Goal: Task Accomplishment & Management: Use online tool/utility

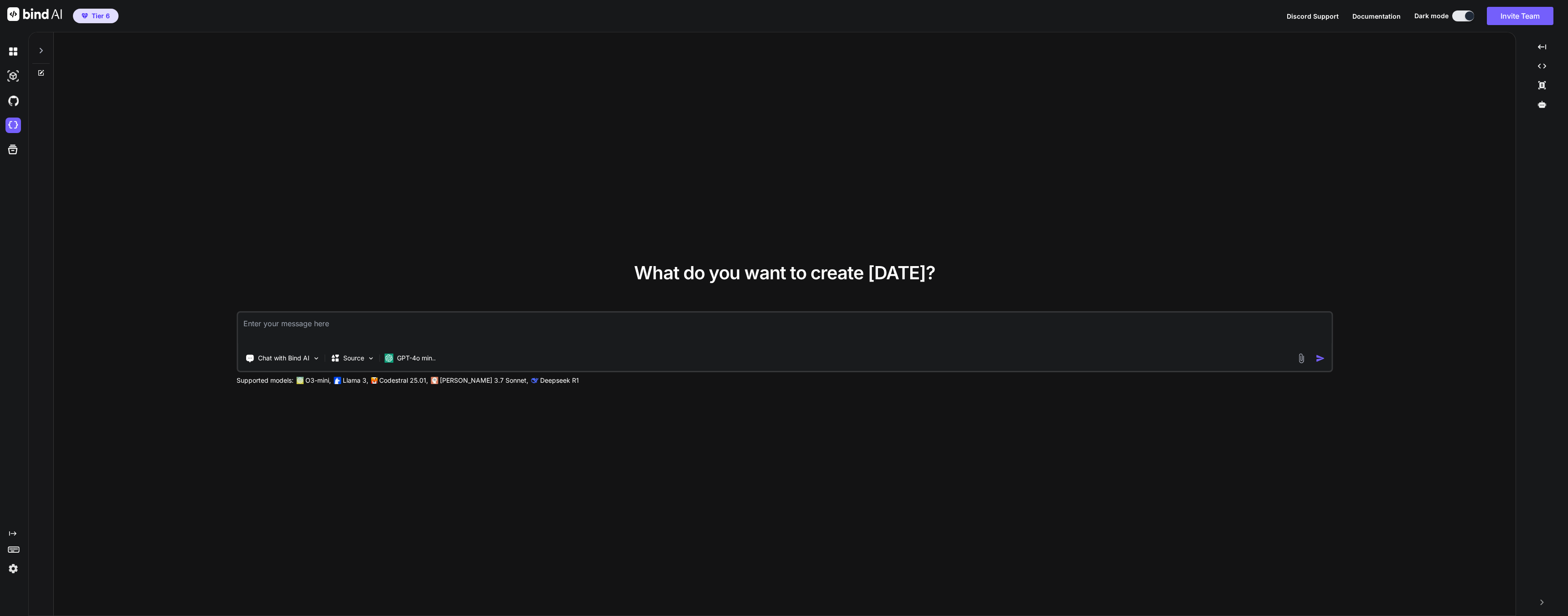
click at [13, 116] on div at bounding box center [15, 125] width 19 height 24
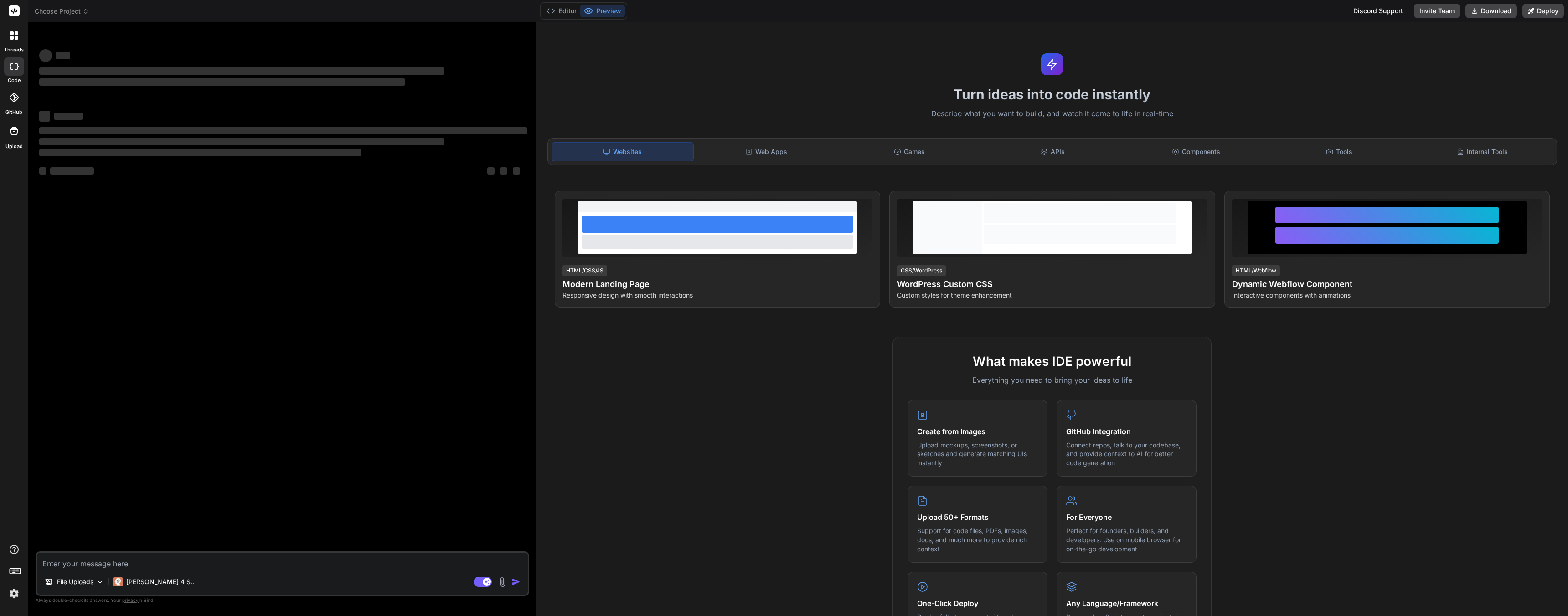
type textarea "x"
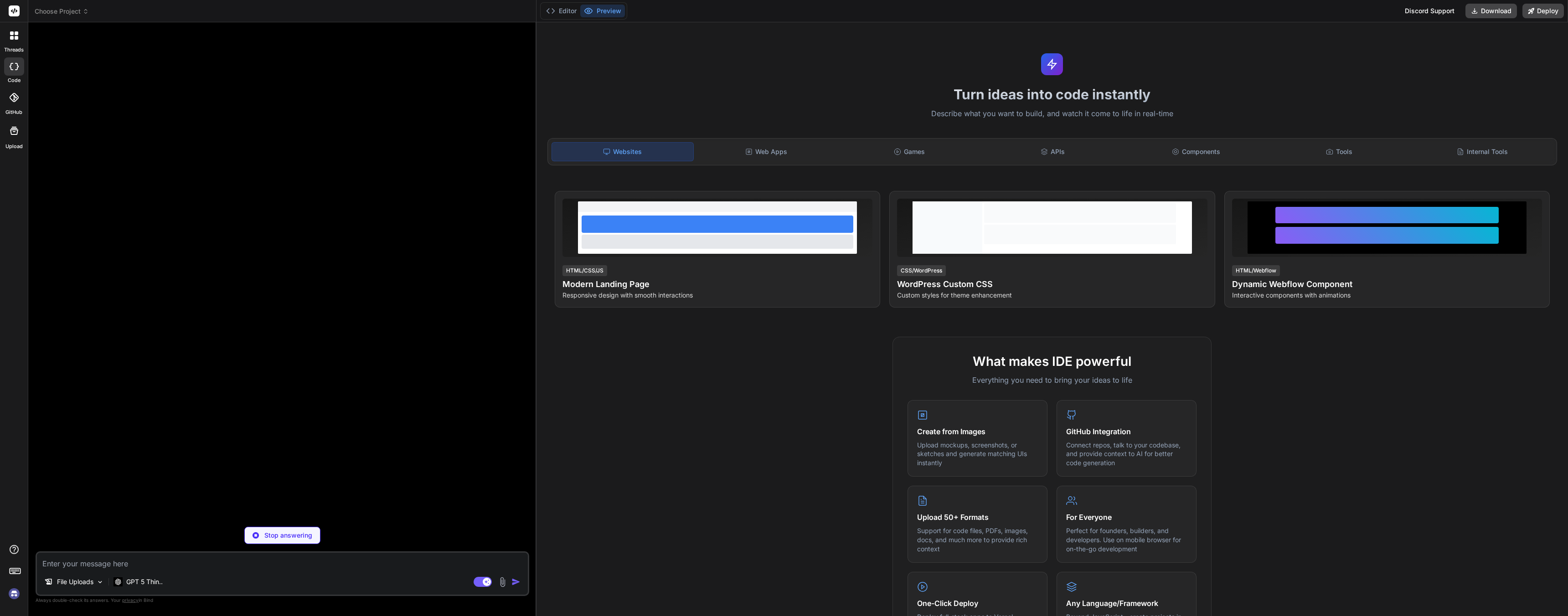
scroll to position [303, 0]
click at [60, 11] on span "Choose Project" at bounding box center [61, 11] width 54 height 9
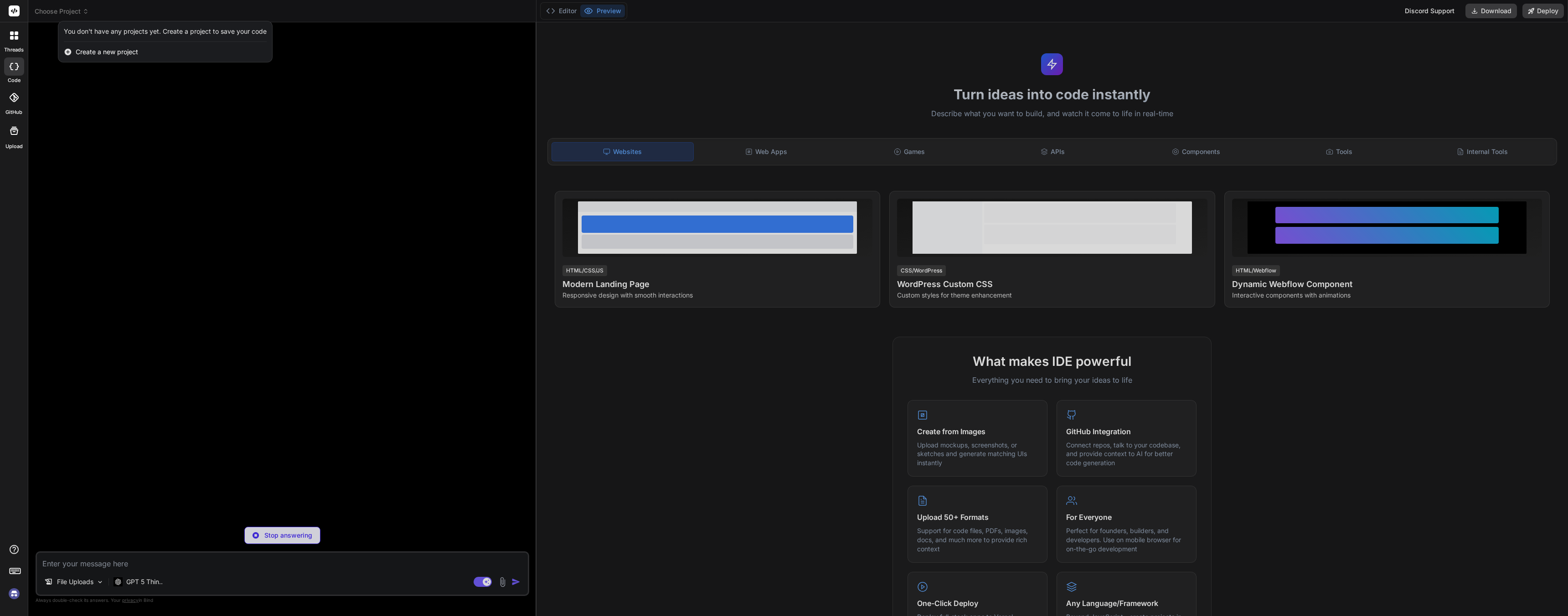
click at [55, 15] on div at bounding box center [784, 308] width 1568 height 616
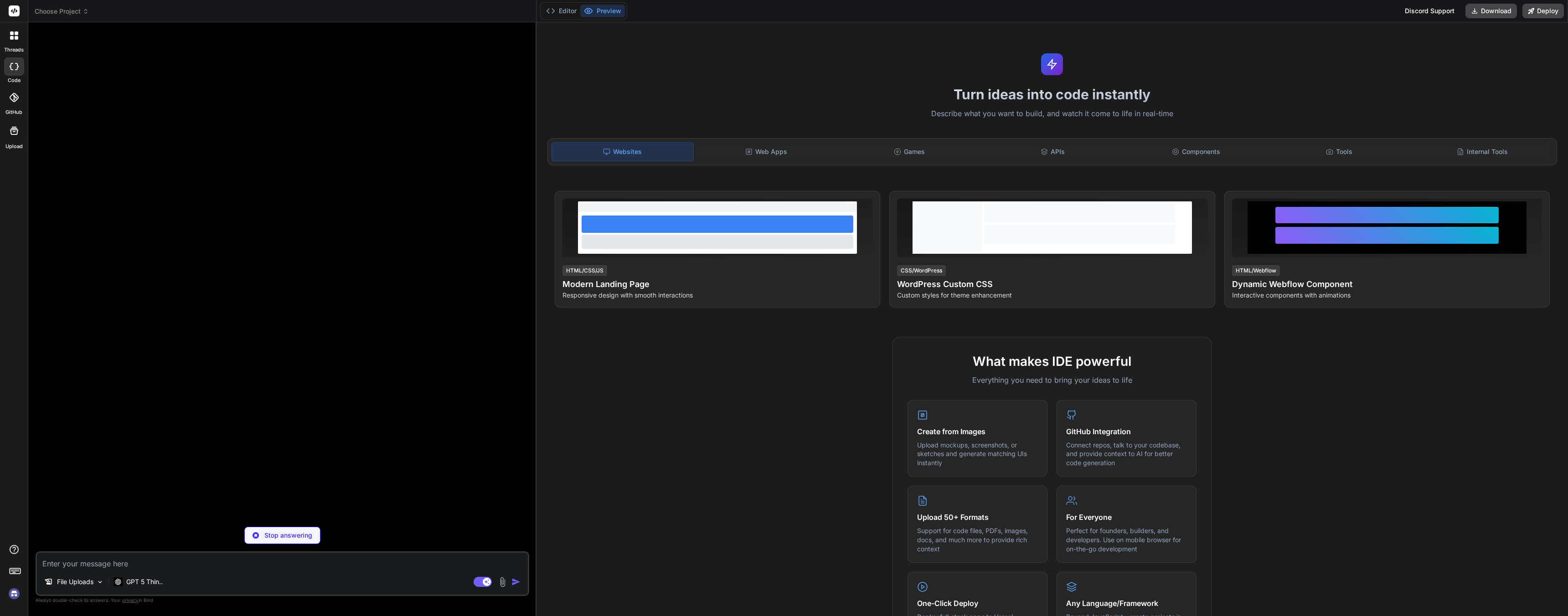
click at [13, 600] on img at bounding box center [13, 593] width 15 height 15
click at [65, 17] on header "Choose Project Created with Pixso." at bounding box center [282, 11] width 508 height 23
click at [66, 8] on span "Choose Project" at bounding box center [61, 11] width 54 height 9
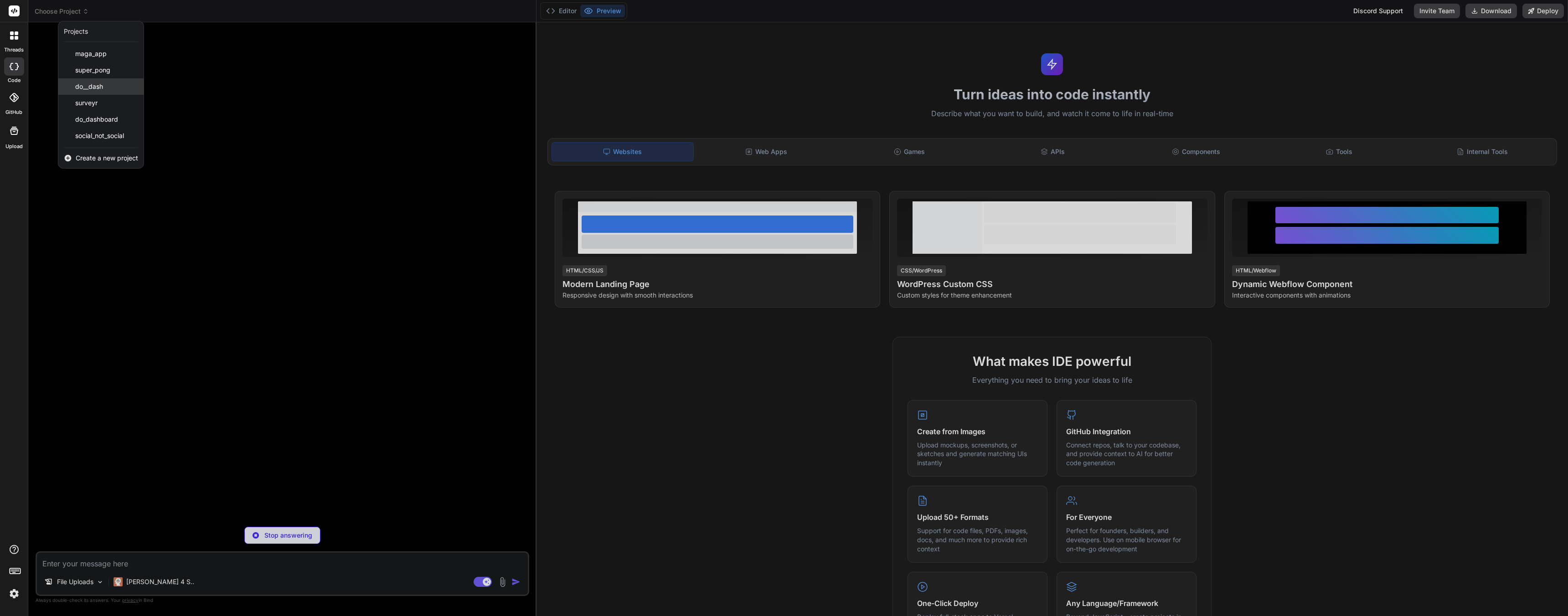
click at [101, 85] on span "do__dash" at bounding box center [89, 86] width 28 height 9
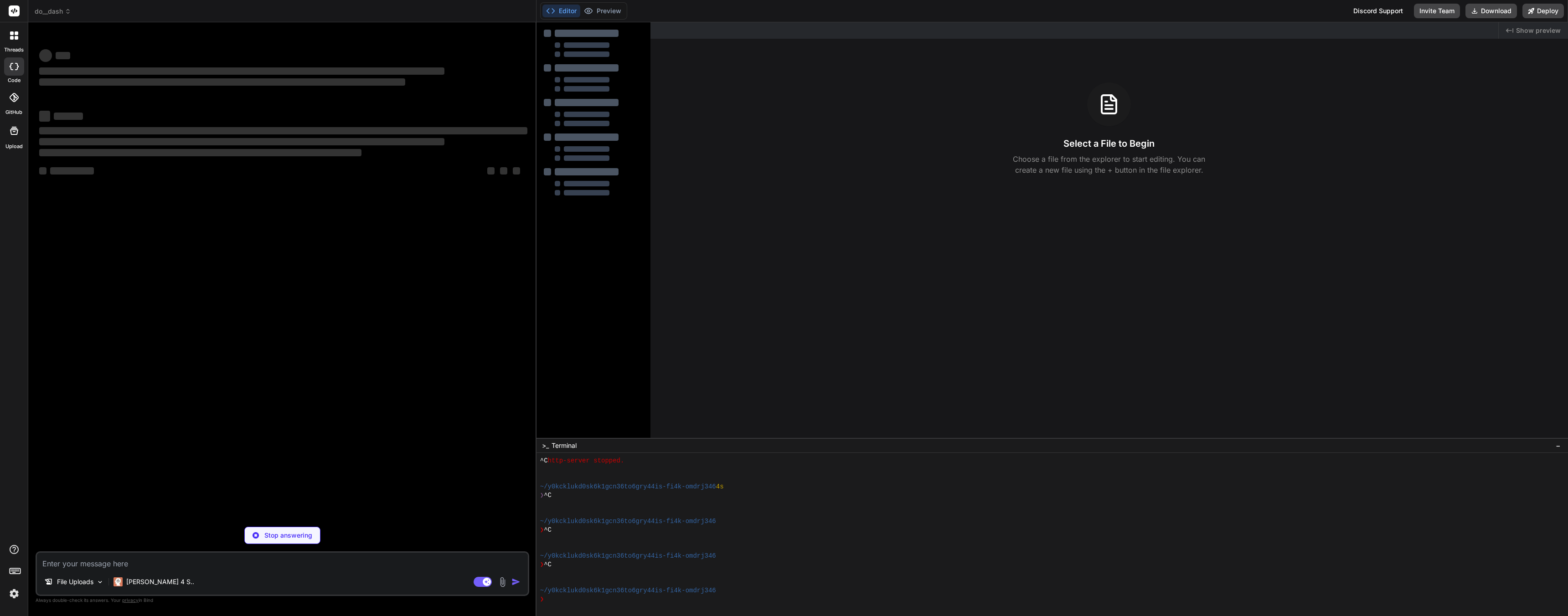
type textarea "x"
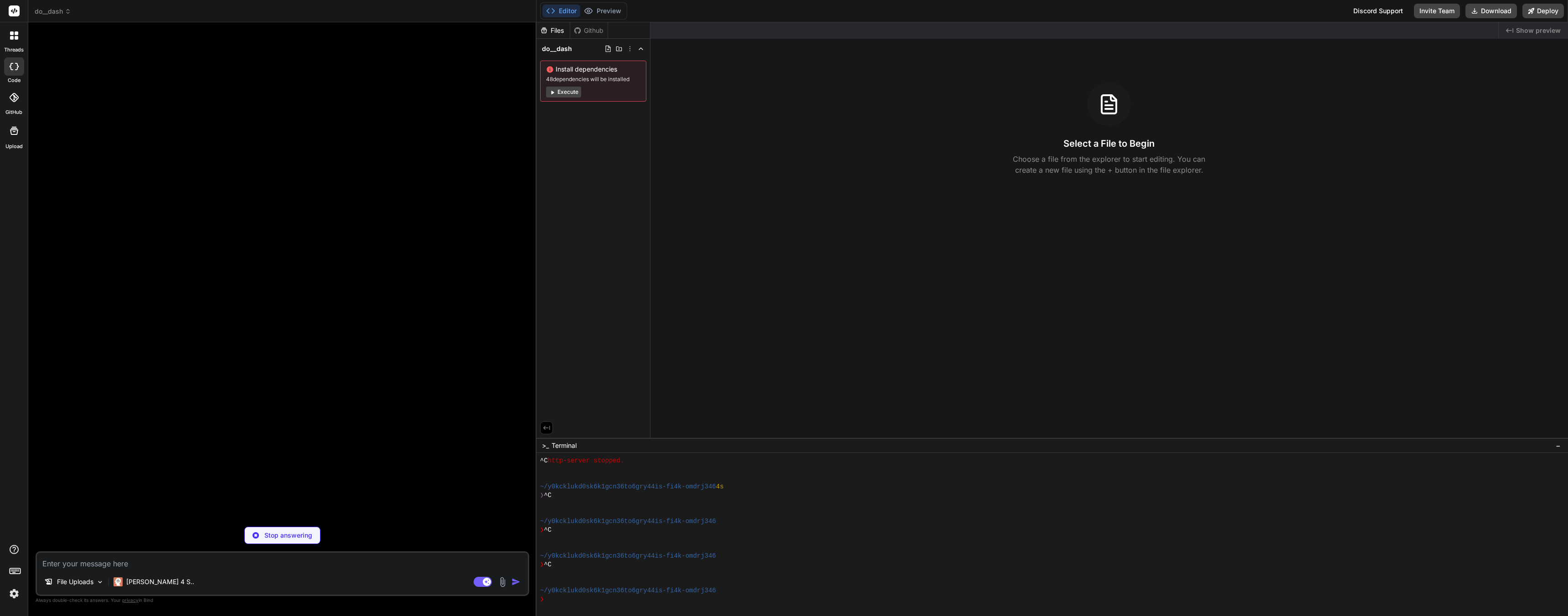
click at [593, 174] on div "Files Github do__dash Install dependencies 48 dependencies will be installed Ex…" at bounding box center [593, 230] width 114 height 416
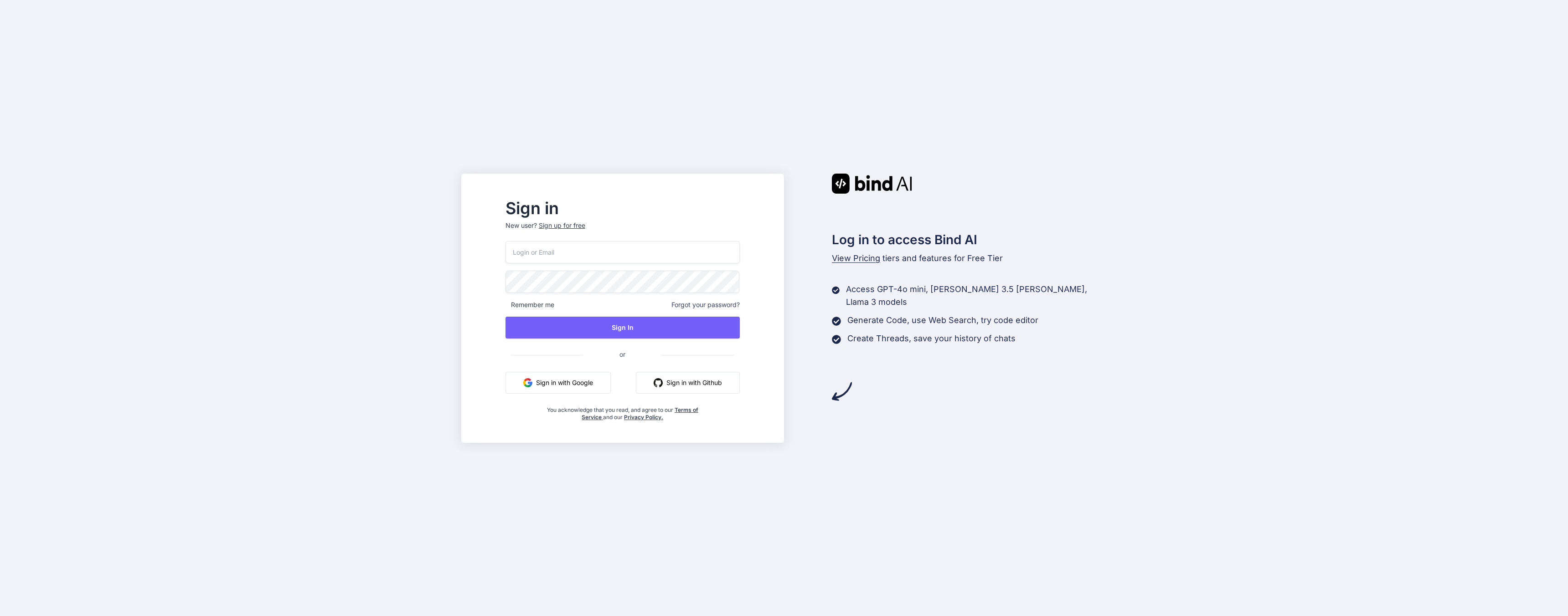
click at [639, 256] on input "email" at bounding box center [622, 252] width 234 height 23
type input "joe@techwisp.ai"
click at [700, 332] on button "Sign In" at bounding box center [622, 327] width 234 height 22
